Goal: Information Seeking & Learning: Learn about a topic

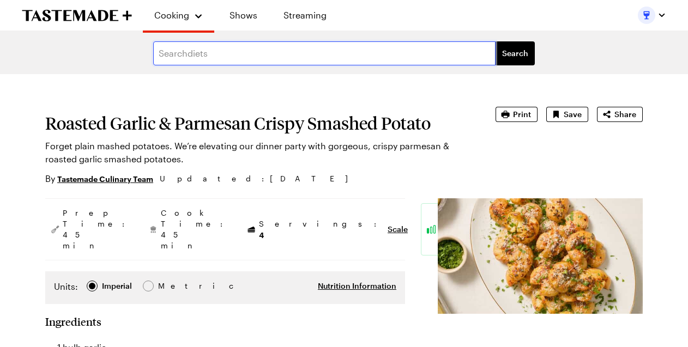
click at [207, 53] on input "text" at bounding box center [324, 53] width 342 height 24
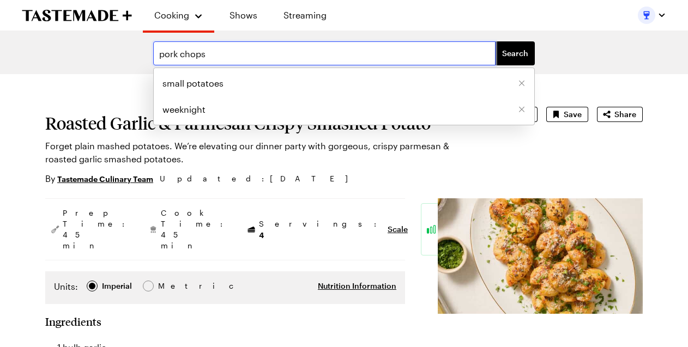
type input "pork chops"
click at [515, 53] on button "Search" at bounding box center [515, 53] width 39 height 24
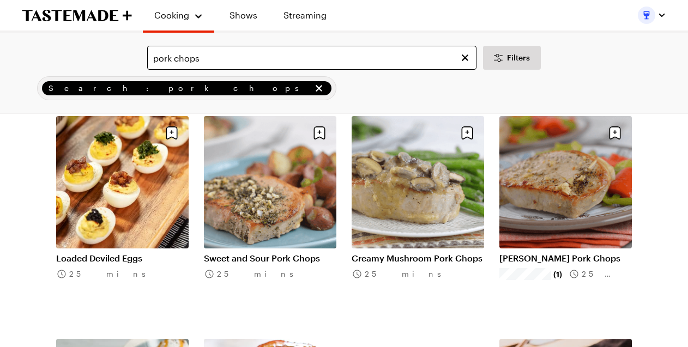
scroll to position [518, 0]
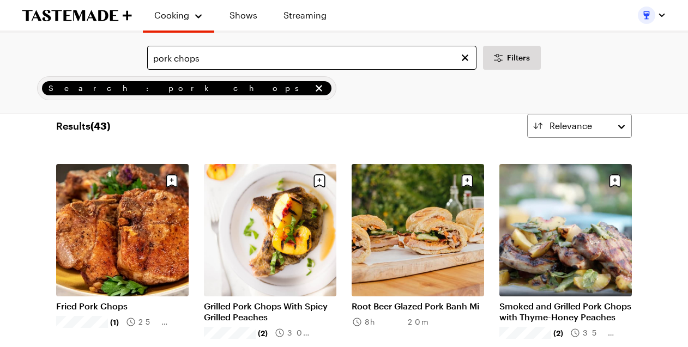
scroll to position [26, 0]
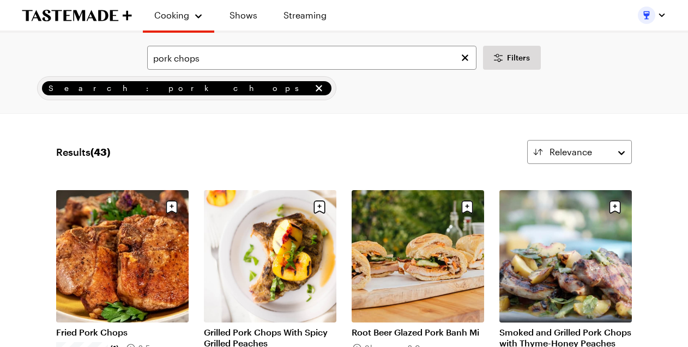
type textarea "x"
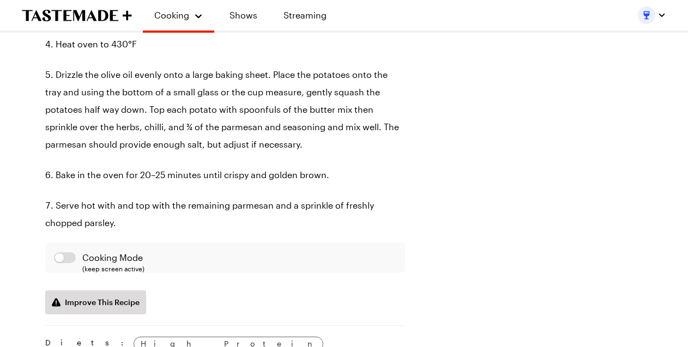
scroll to position [819, 0]
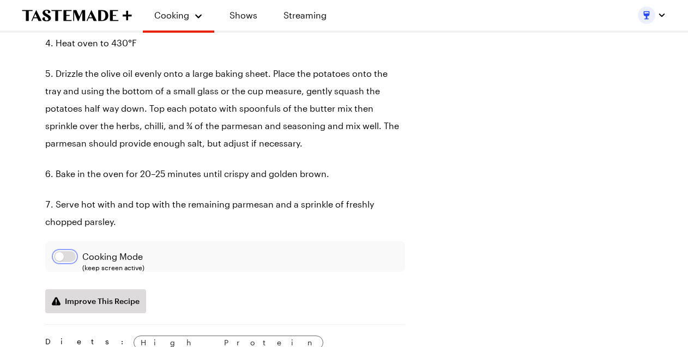
click at [63, 262] on button "button" at bounding box center [65, 256] width 22 height 11
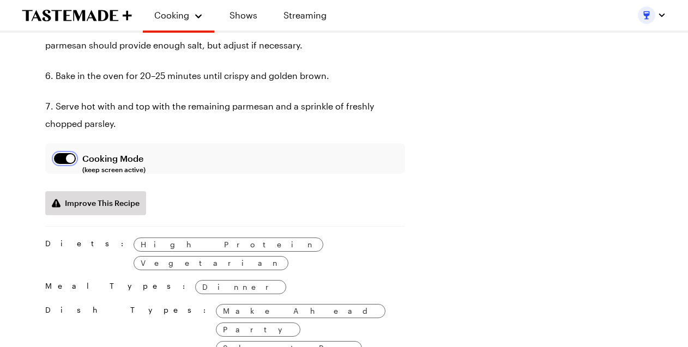
scroll to position [918, 0]
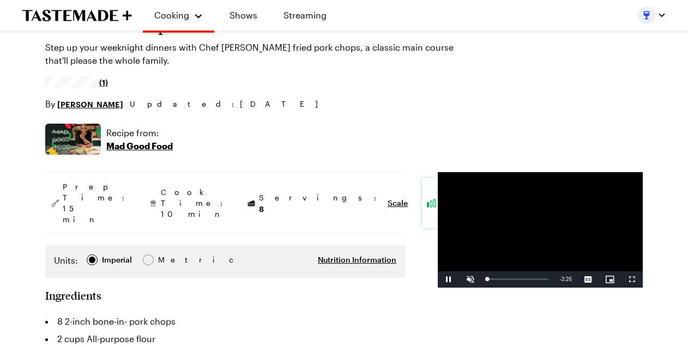
type textarea "x"
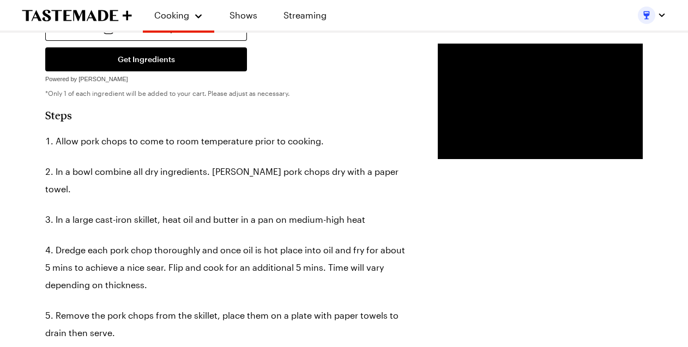
scroll to position [566, 0]
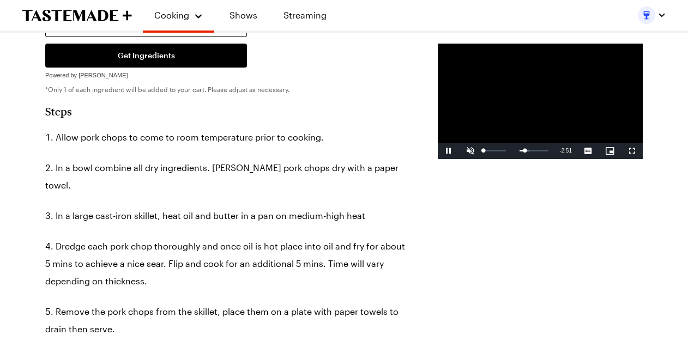
click at [460, 151] on span "Video Player" at bounding box center [471, 151] width 22 height 0
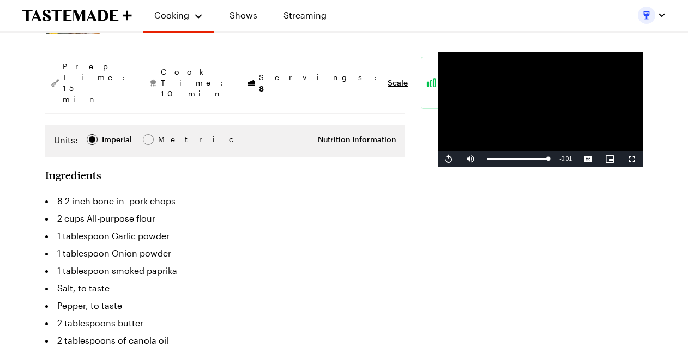
scroll to position [218, 0]
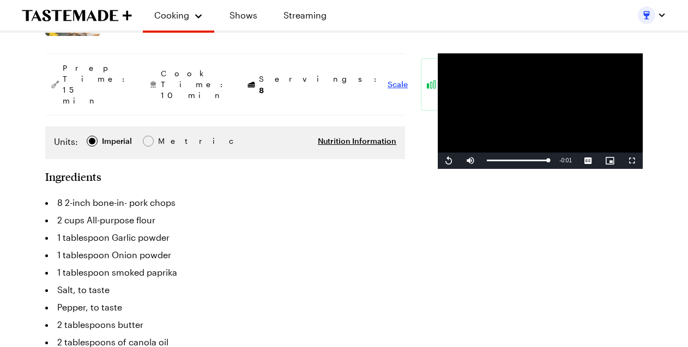
click at [388, 79] on span "Scale" at bounding box center [398, 84] width 20 height 11
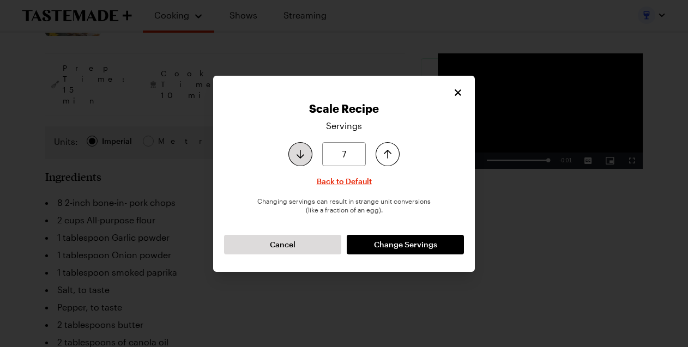
click at [301, 156] on icon "Decrease serving size by one" at bounding box center [300, 154] width 13 height 13
type input "3"
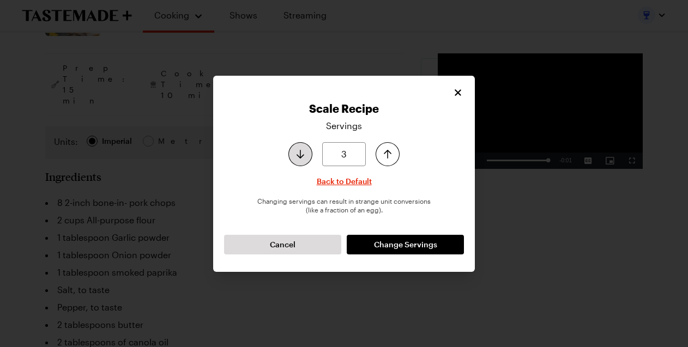
click at [301, 156] on icon "Decrease serving size by one" at bounding box center [300, 154] width 13 height 13
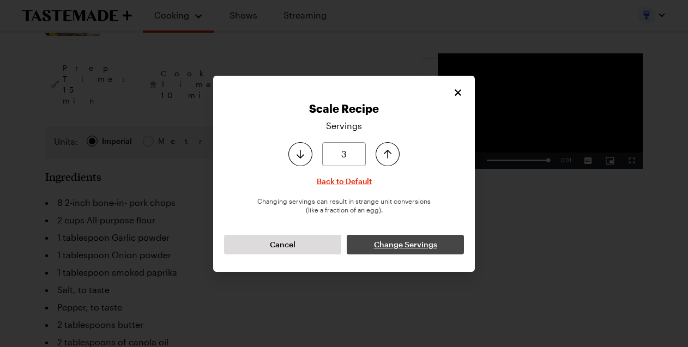
click at [418, 246] on span "Change Servings" at bounding box center [405, 244] width 63 height 11
type textarea "x"
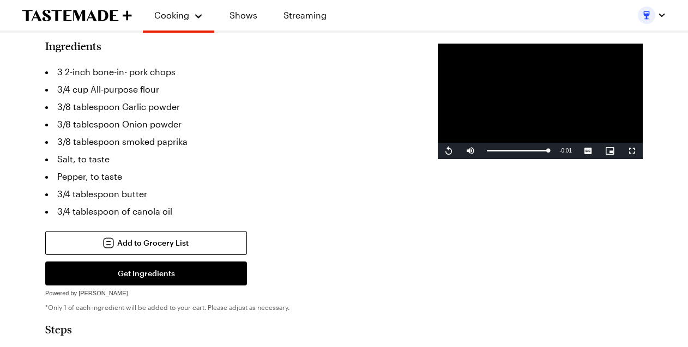
scroll to position [352, 0]
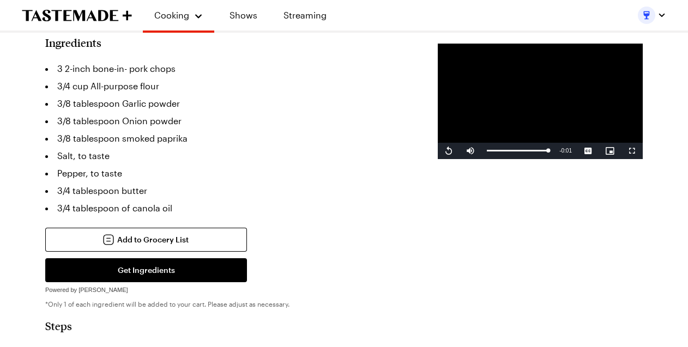
click at [298, 200] on li "3/4 tablespoon of canola oil" at bounding box center [225, 208] width 360 height 17
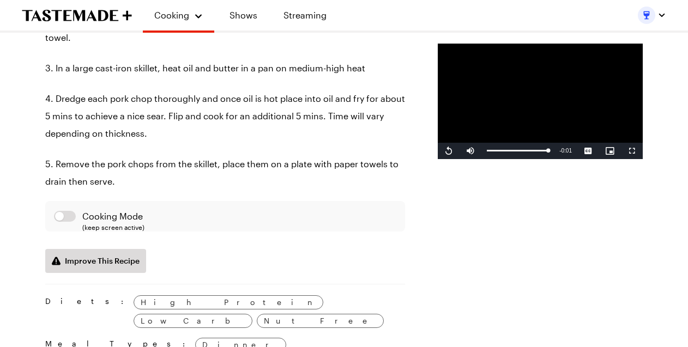
scroll to position [714, 0]
